Goal: Task Accomplishment & Management: Complete application form

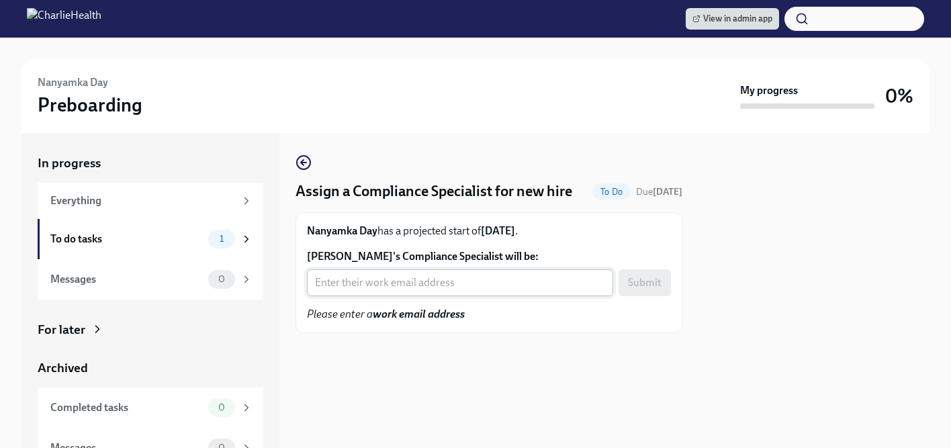
click at [429, 286] on input "Nanyamka Day's Compliance Specialist will be:" at bounding box center [460, 282] width 306 height 27
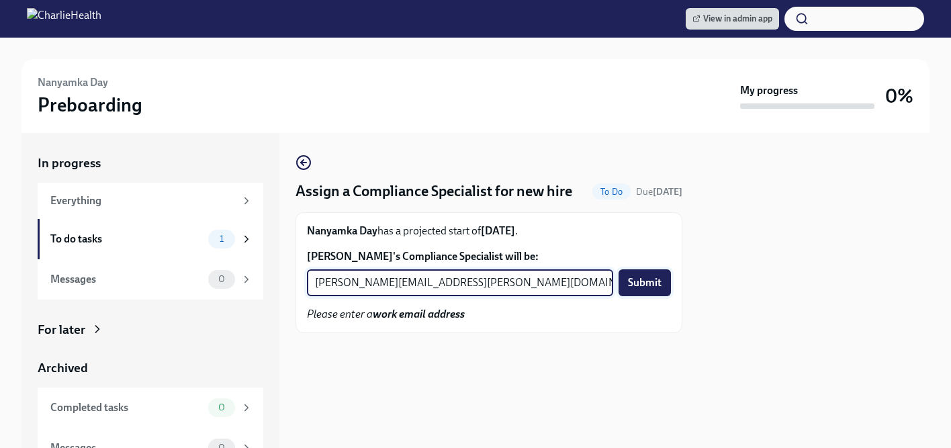
type input "chelsey.mendoza@charliehealth.com"
click at [648, 281] on span "Submit" at bounding box center [645, 282] width 34 height 13
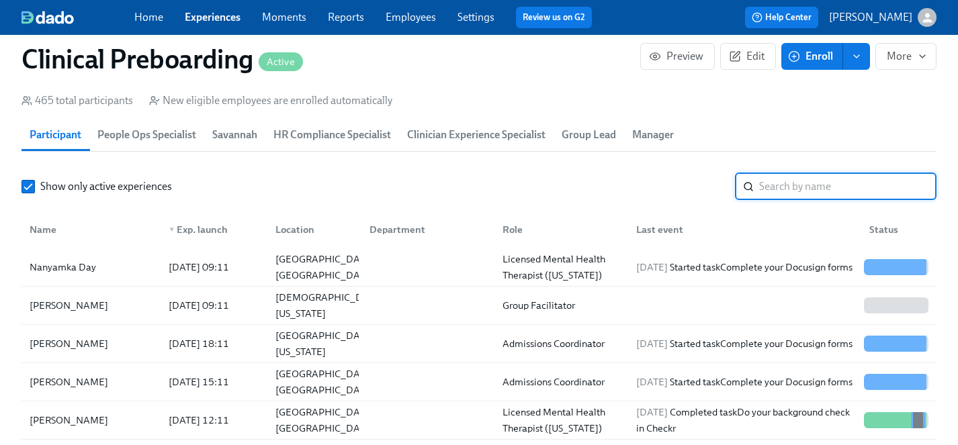
scroll to position [0, 16695]
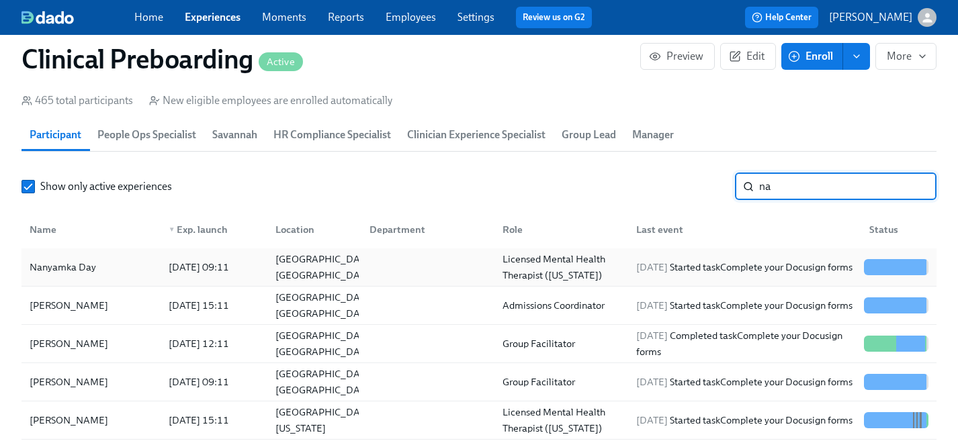
type input "na"
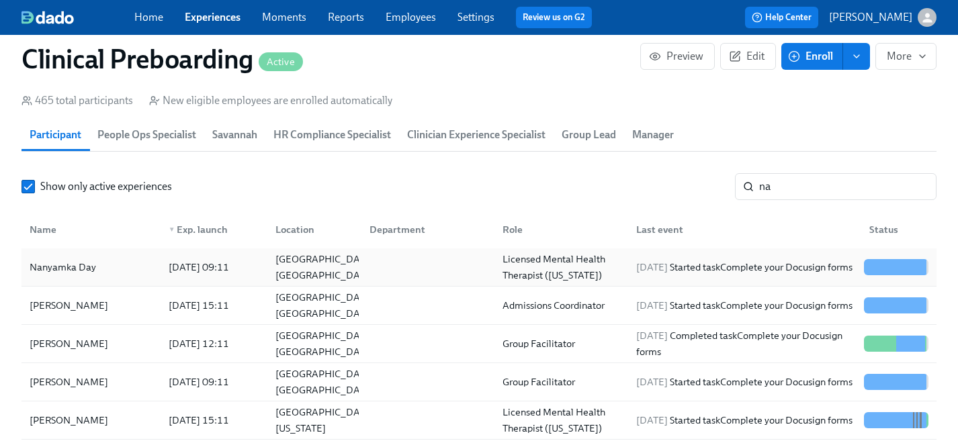
click at [48, 268] on div "Nanyamka Day" at bounding box center [62, 267] width 77 height 16
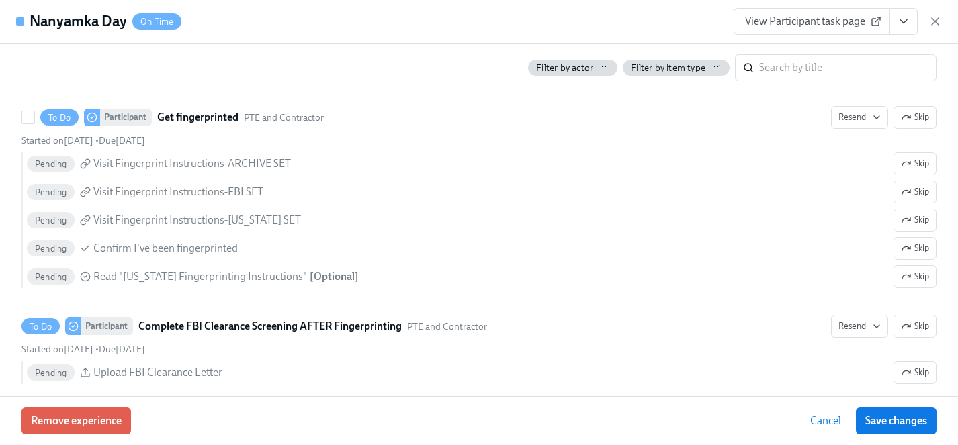
scroll to position [2035, 0]
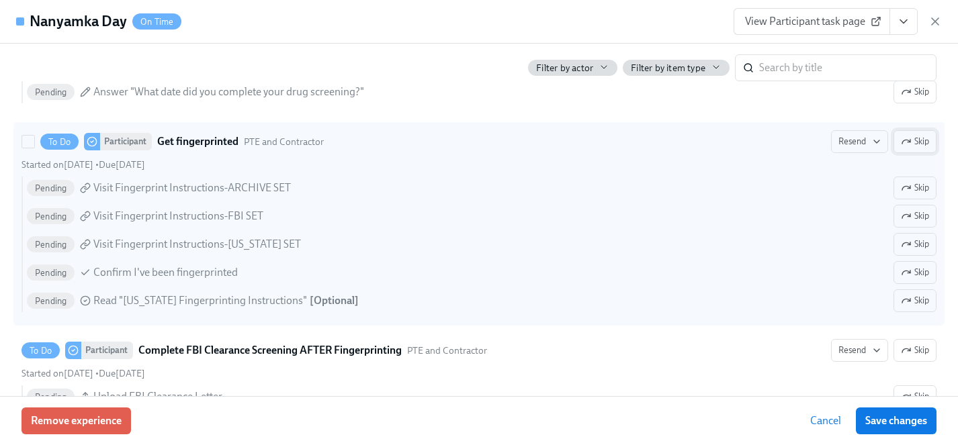
click at [914, 146] on span "Skip" at bounding box center [915, 141] width 28 height 13
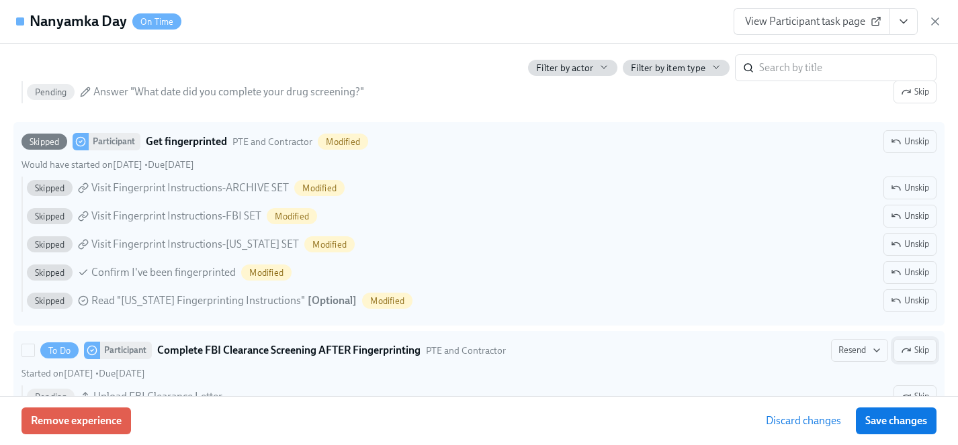
click at [920, 347] on span "Skip" at bounding box center [915, 350] width 28 height 13
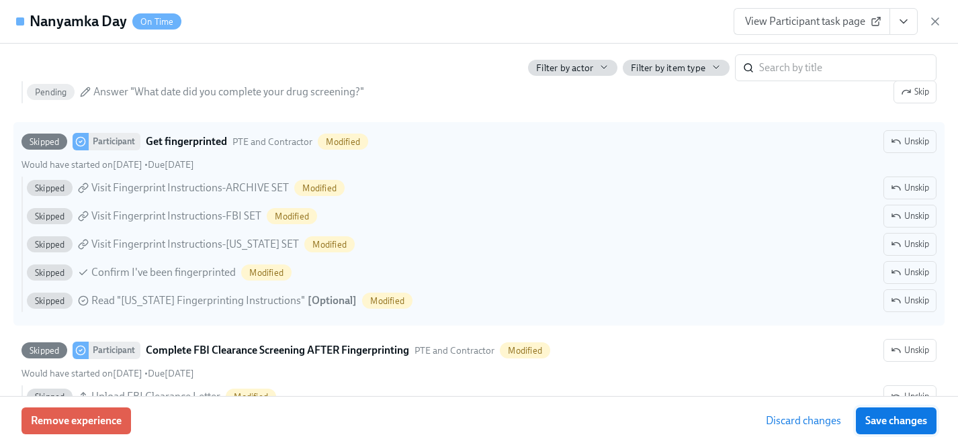
click at [904, 423] on span "Save changes" at bounding box center [896, 421] width 62 height 13
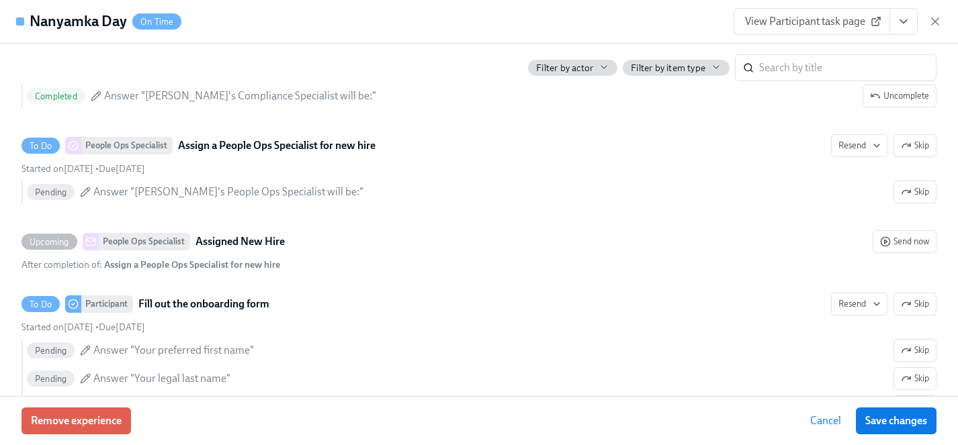
scroll to position [0, 0]
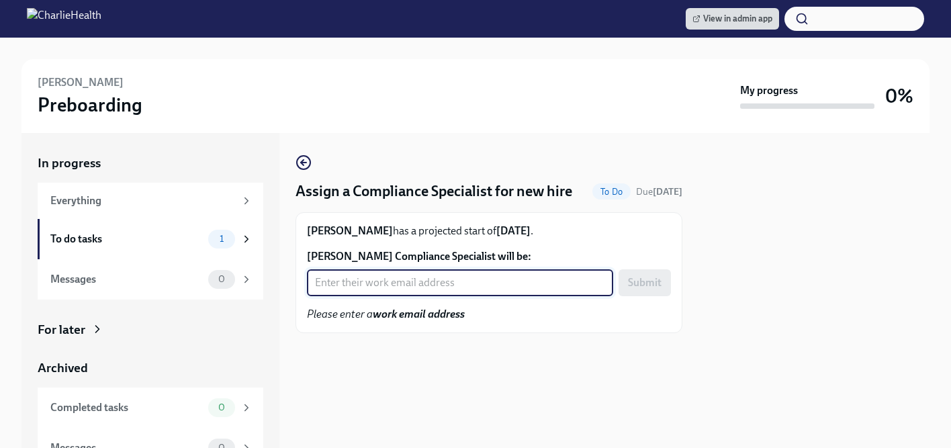
click at [414, 283] on input "[PERSON_NAME] Compliance Specialist will be:" at bounding box center [460, 282] width 306 height 27
type input "[EMAIL_ADDRESS][DOMAIN_NAME]"
click at [648, 290] on button "Submit" at bounding box center [645, 282] width 52 height 27
